Goal: Task Accomplishment & Management: Use online tool/utility

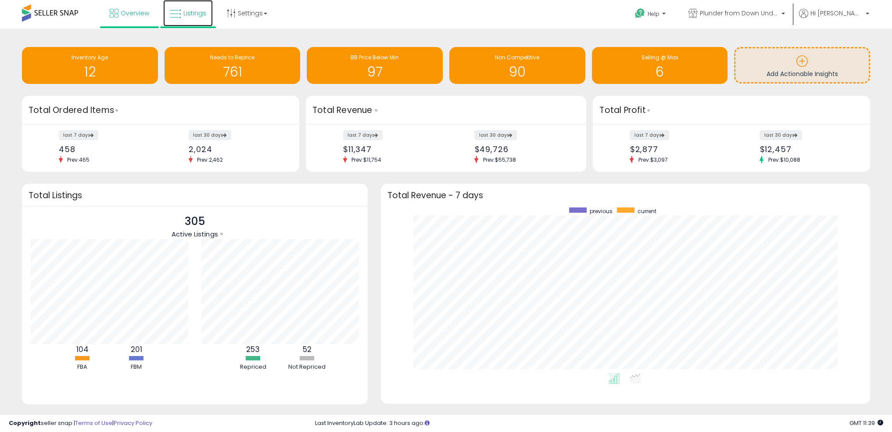
click at [196, 17] on span "Listings" at bounding box center [194, 13] width 23 height 9
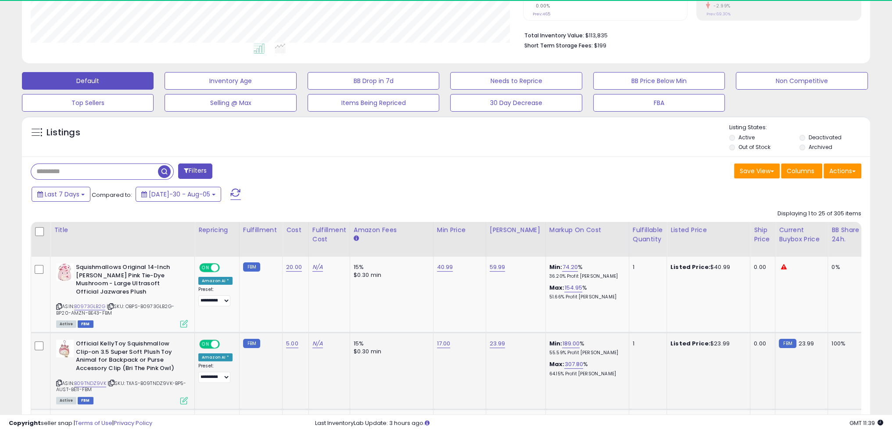
scroll to position [180, 492]
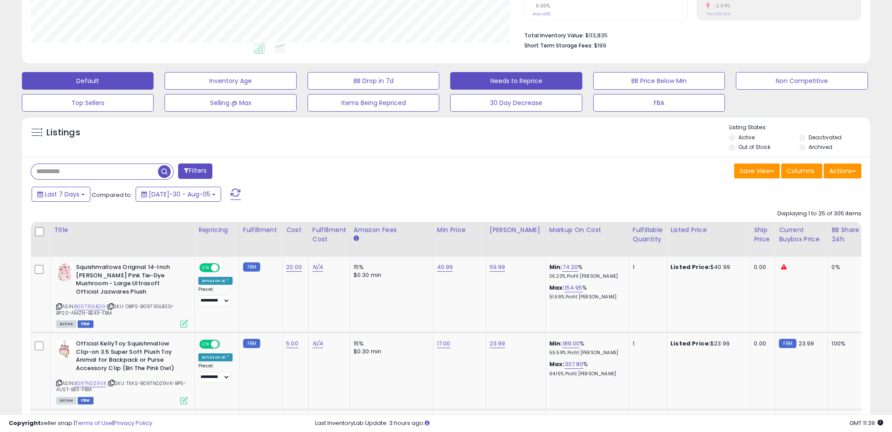
click at [296, 83] on button "Needs to Reprice" at bounding box center [231, 81] width 132 height 18
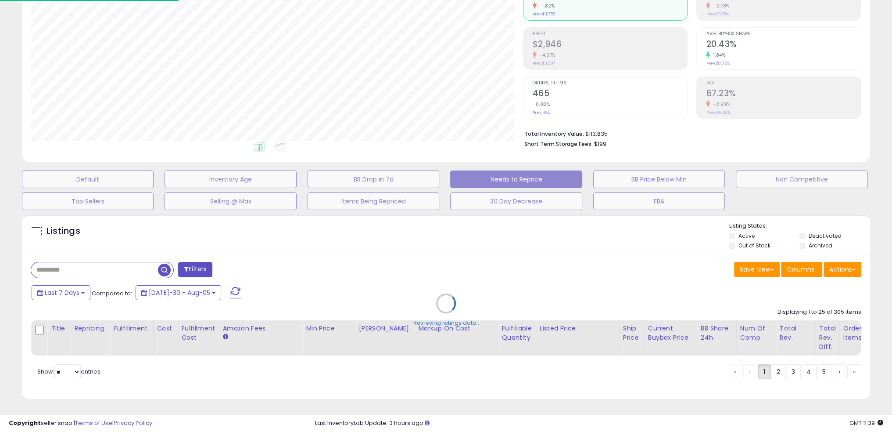
scroll to position [180, 496]
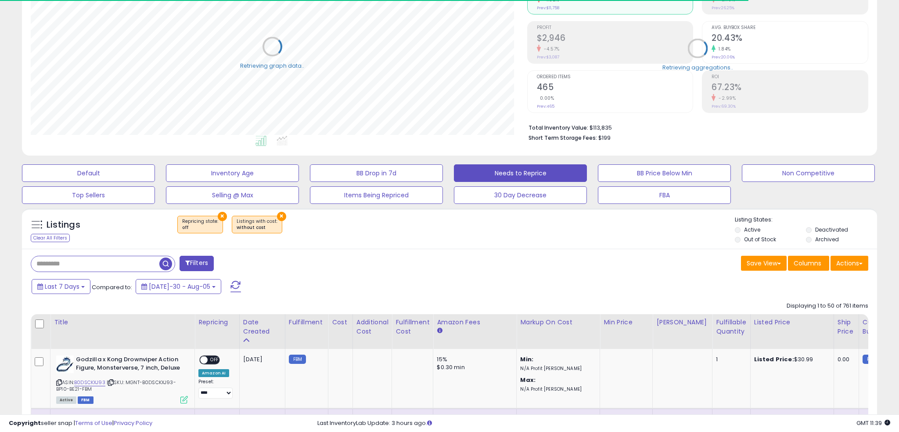
select select "**"
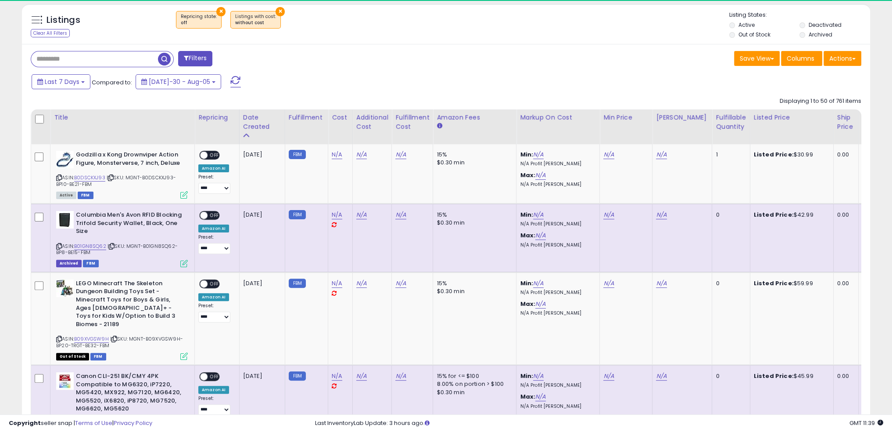
scroll to position [180, 492]
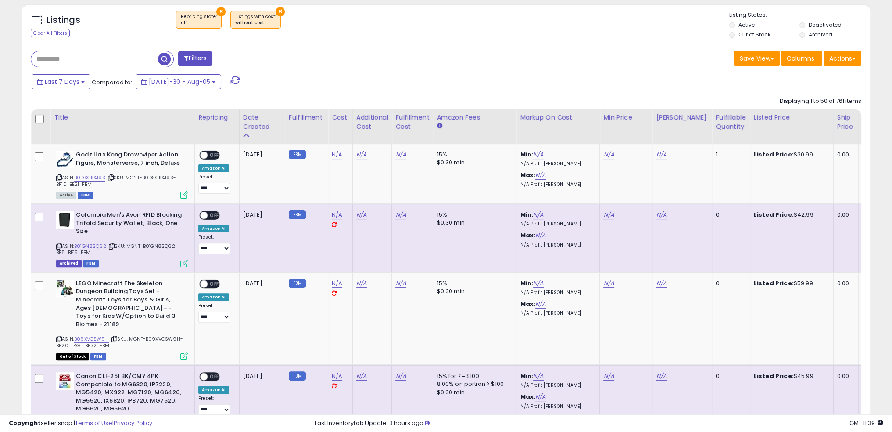
click at [735, 36] on li "Out of Stock" at bounding box center [764, 36] width 69 height 10
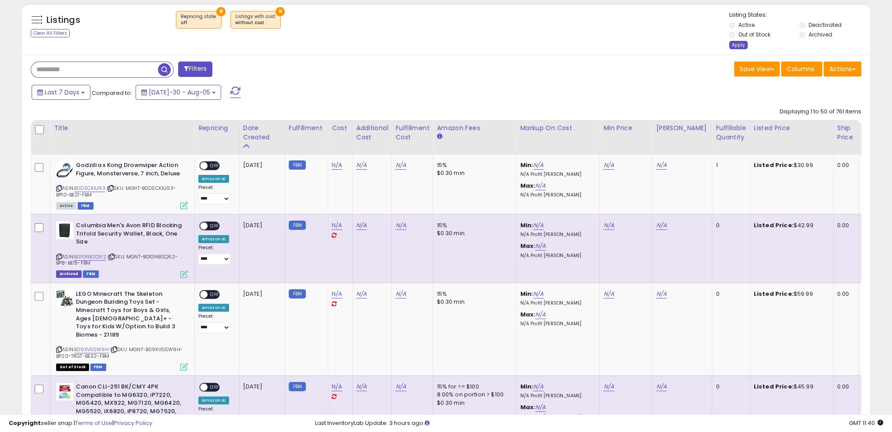
scroll to position [420, 0]
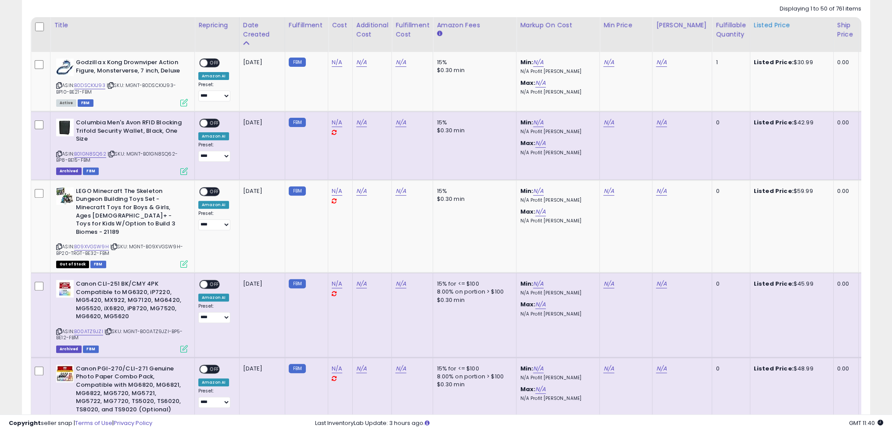
click at [750, 45] on th "Listed Price" at bounding box center [791, 34] width 83 height 35
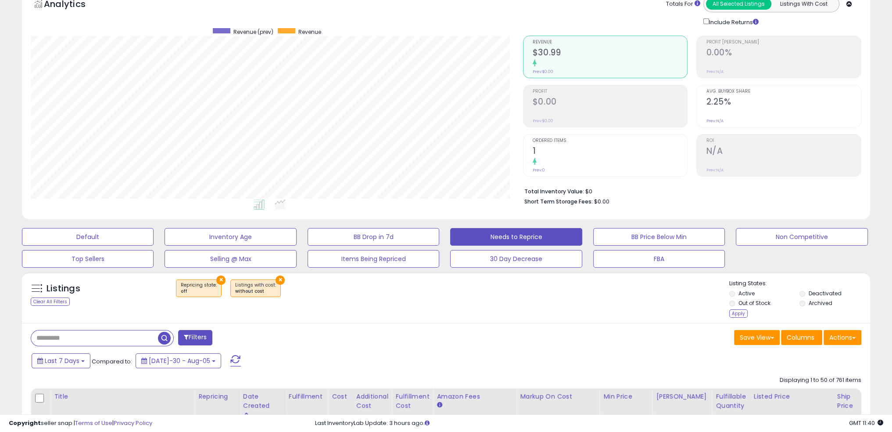
scroll to position [215, 0]
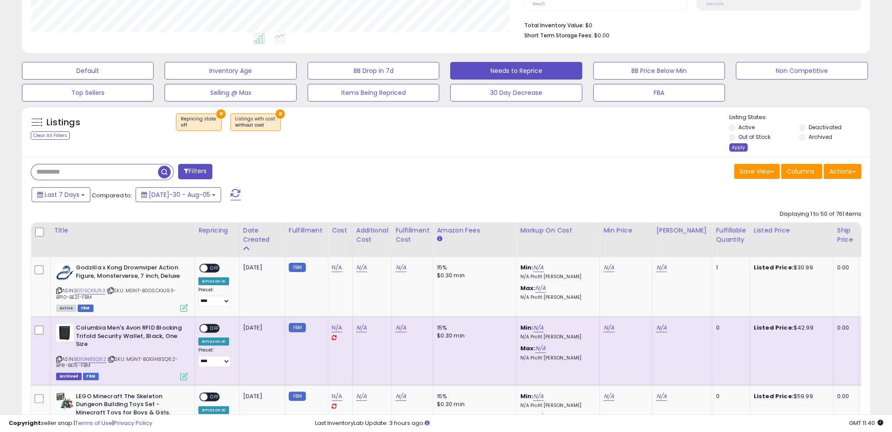
click at [739, 145] on div "Apply" at bounding box center [739, 147] width 18 height 8
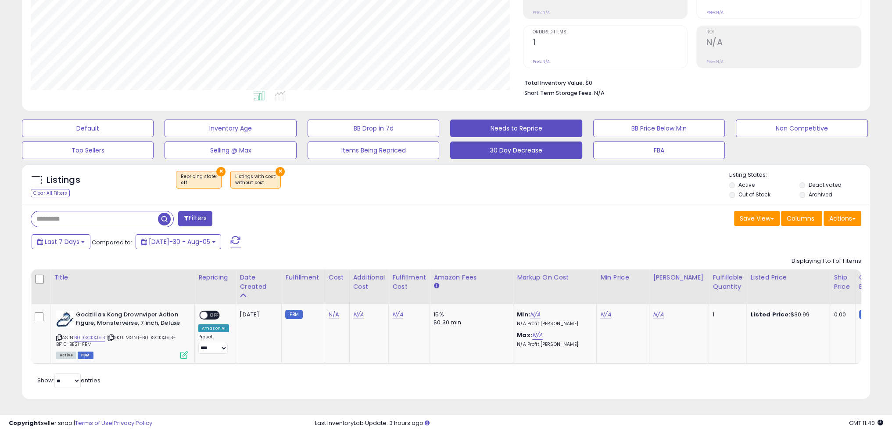
scroll to position [163, 0]
